Goal: Information Seeking & Learning: Understand process/instructions

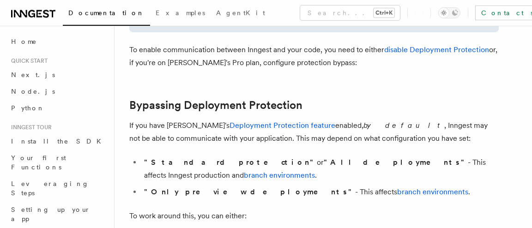
scroll to position [620, 0]
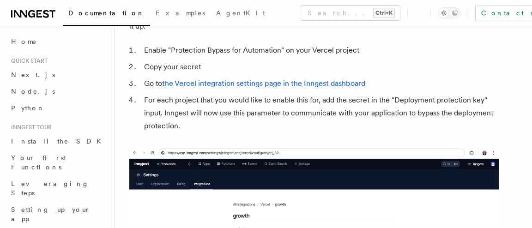
scroll to position [931, 0]
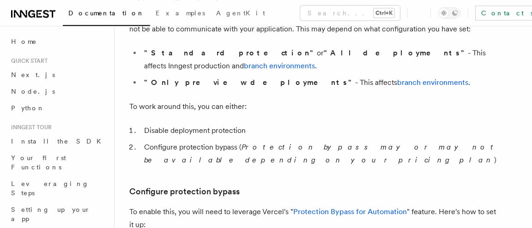
scroll to position [744, 0]
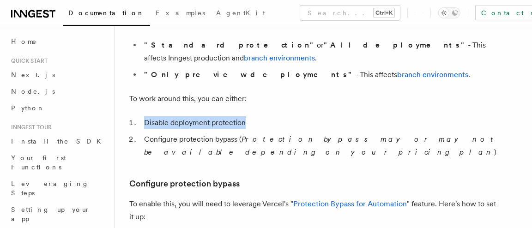
drag, startPoint x: 141, startPoint y: 110, endPoint x: 267, endPoint y: 112, distance: 126.0
click at [267, 116] on li "Disable deployment protection" at bounding box center [319, 122] width 357 height 13
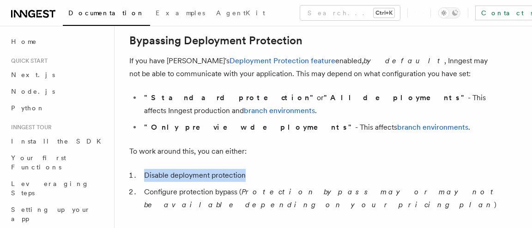
scroll to position [682, 0]
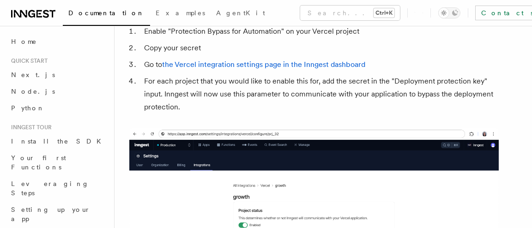
scroll to position [993, 0]
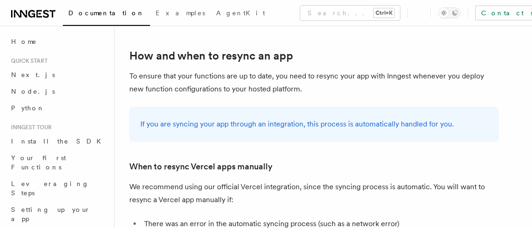
scroll to position [1620, 0]
